Goal: Find specific page/section: Find specific page/section

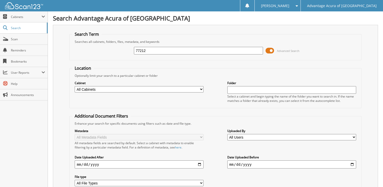
type input "77212"
click at [269, 50] on span at bounding box center [270, 51] width 9 height 8
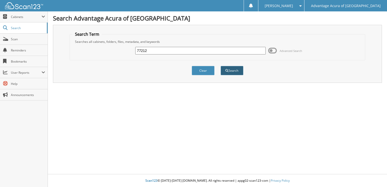
click at [236, 66] on button "Search" at bounding box center [232, 70] width 23 height 9
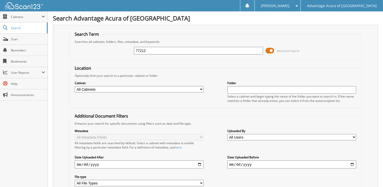
click at [274, 50] on span at bounding box center [270, 51] width 9 height 8
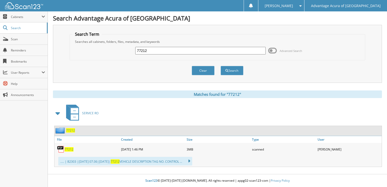
click at [71, 148] on span "77212" at bounding box center [69, 149] width 9 height 4
